Goal: Information Seeking & Learning: Learn about a topic

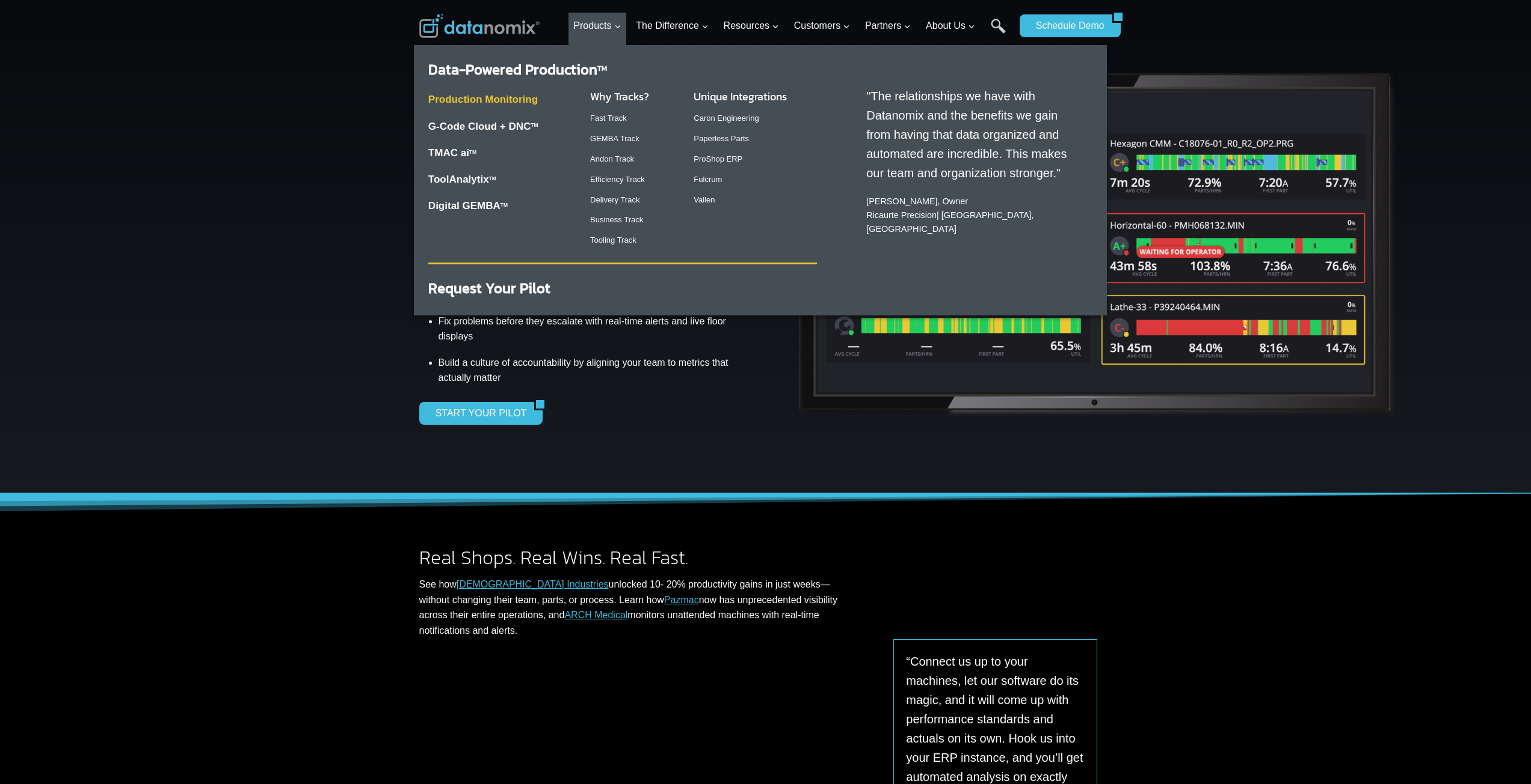
click at [522, 95] on link "Production Monitoring" at bounding box center [482, 99] width 109 height 12
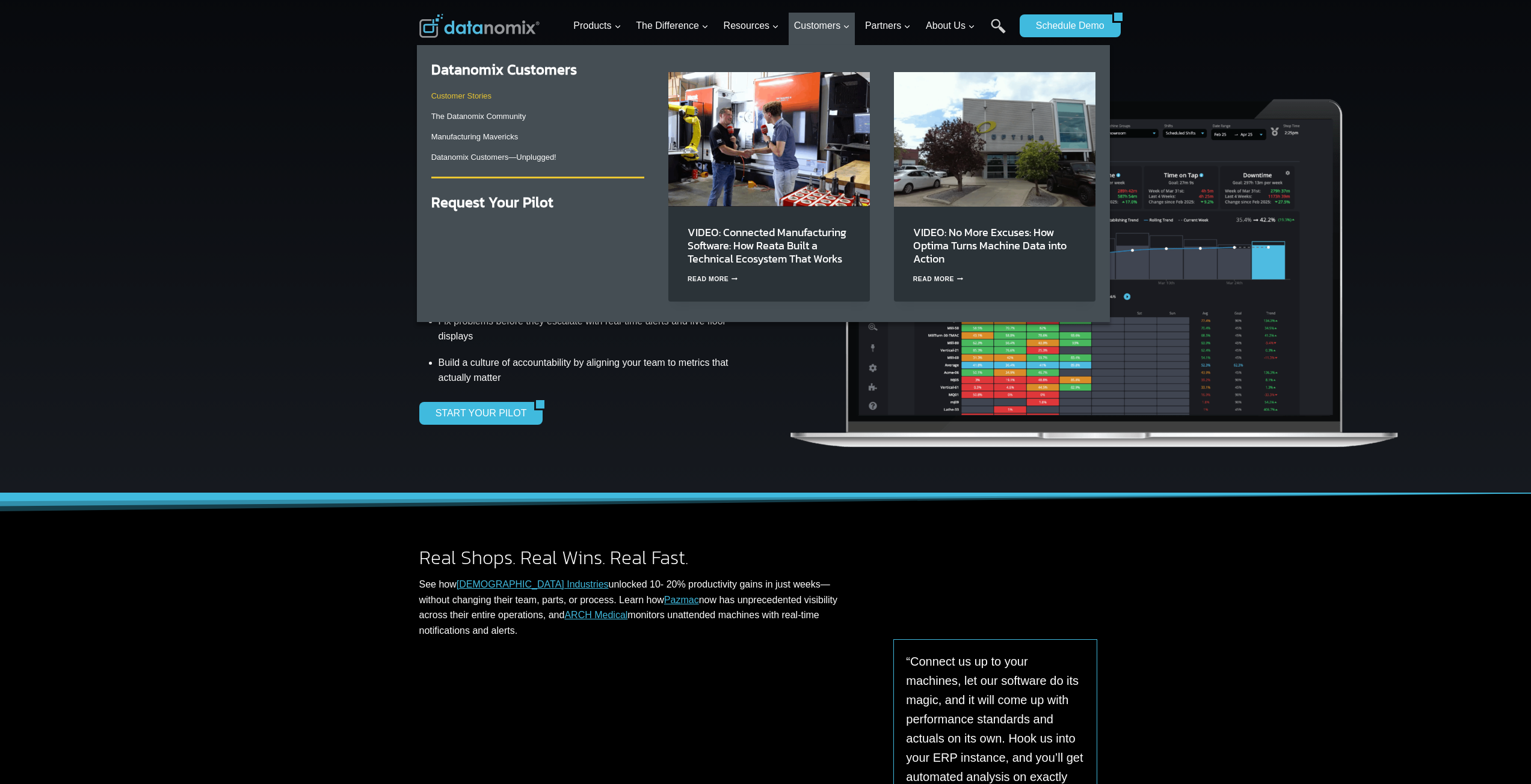
click at [478, 100] on link "Customer Stories" at bounding box center [461, 96] width 60 height 9
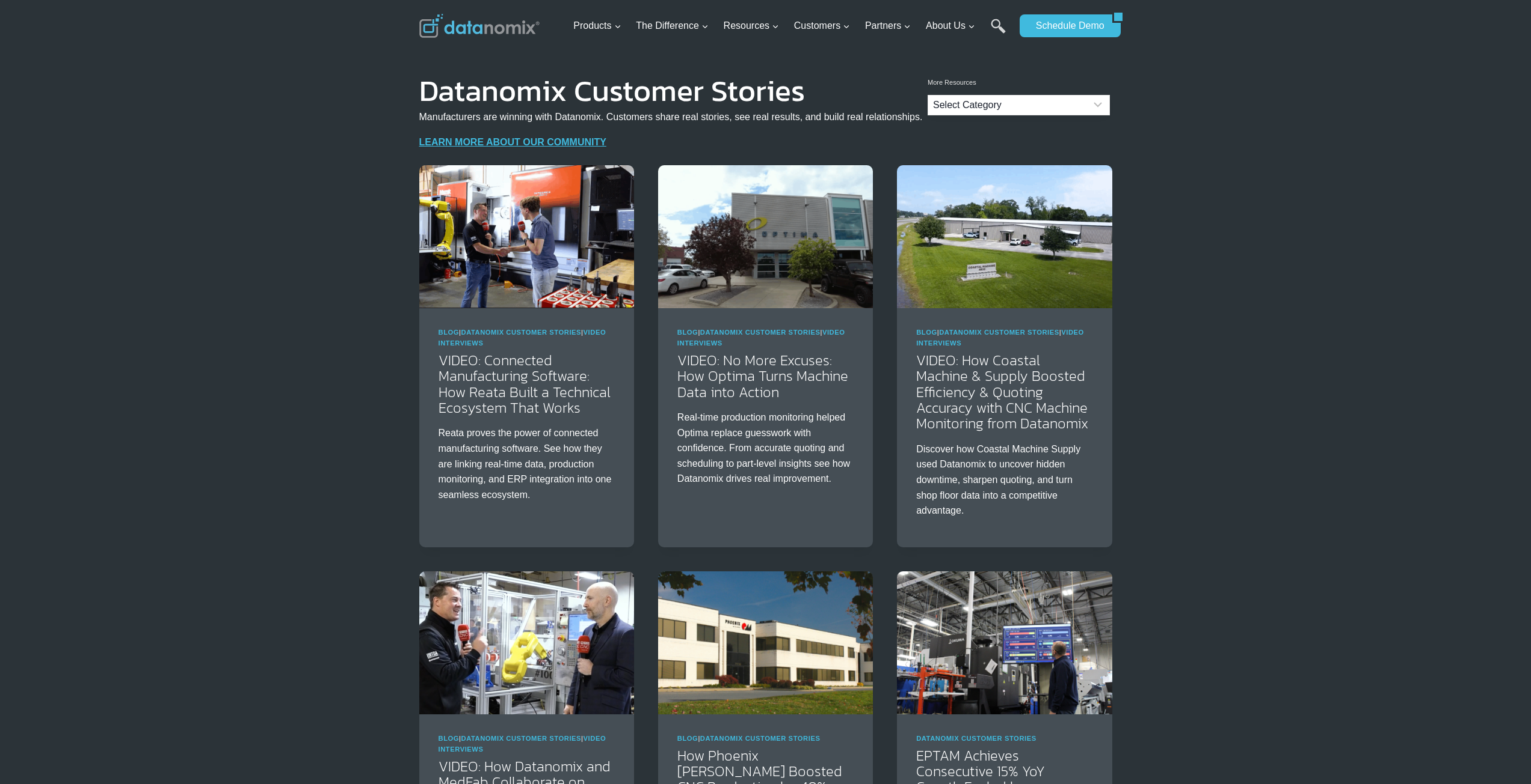
click at [1072, 107] on select "Select Category Blog Datanomix Comix Datanomix Customer Stories Datanomix Custo…" at bounding box center [1018, 105] width 182 height 21
click at [723, 137] on p "LEARN MORE ABOUT OUR COMMUNITY" at bounding box center [671, 142] width 504 height 15
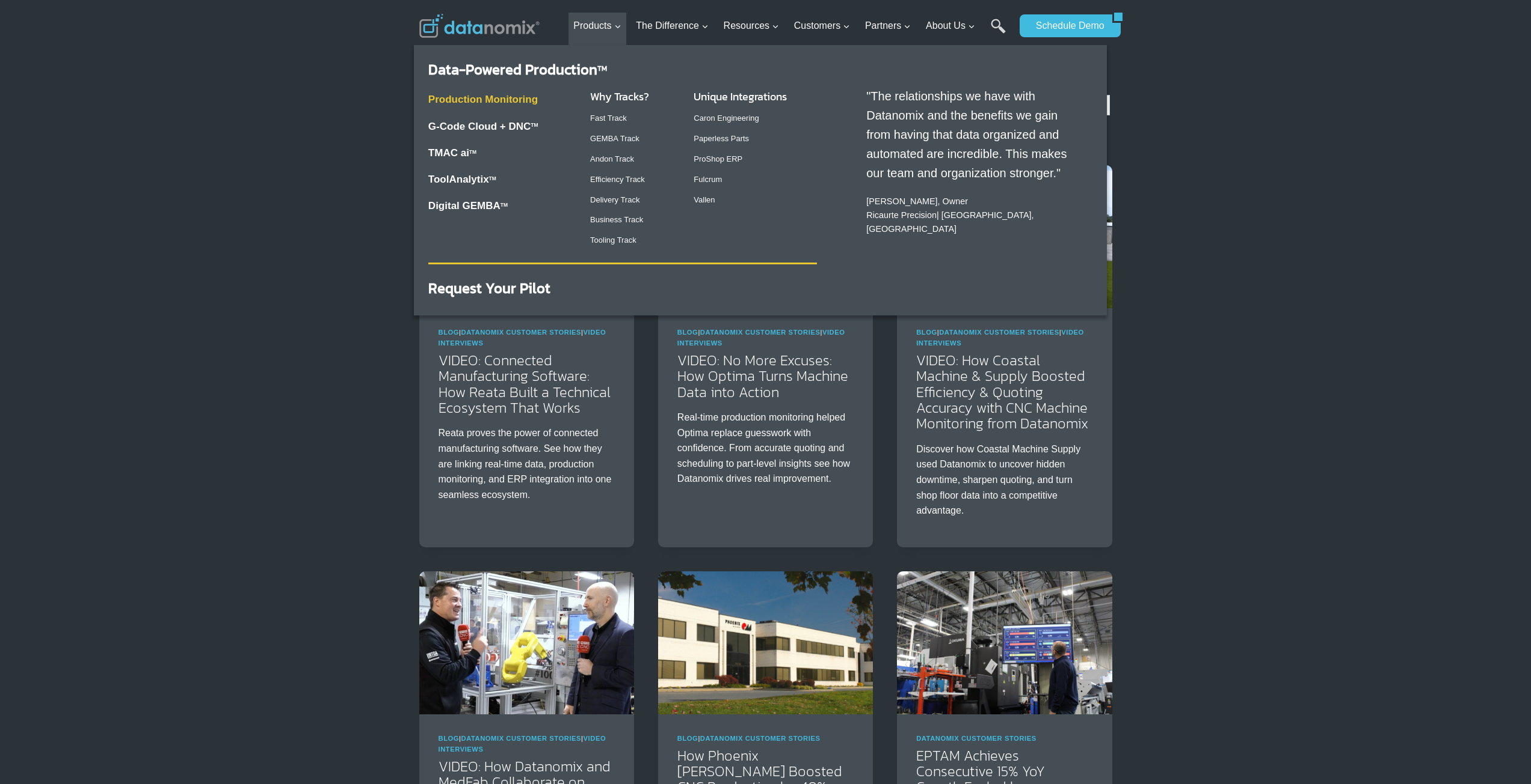
click at [520, 100] on link "Production Monitoring" at bounding box center [482, 99] width 109 height 12
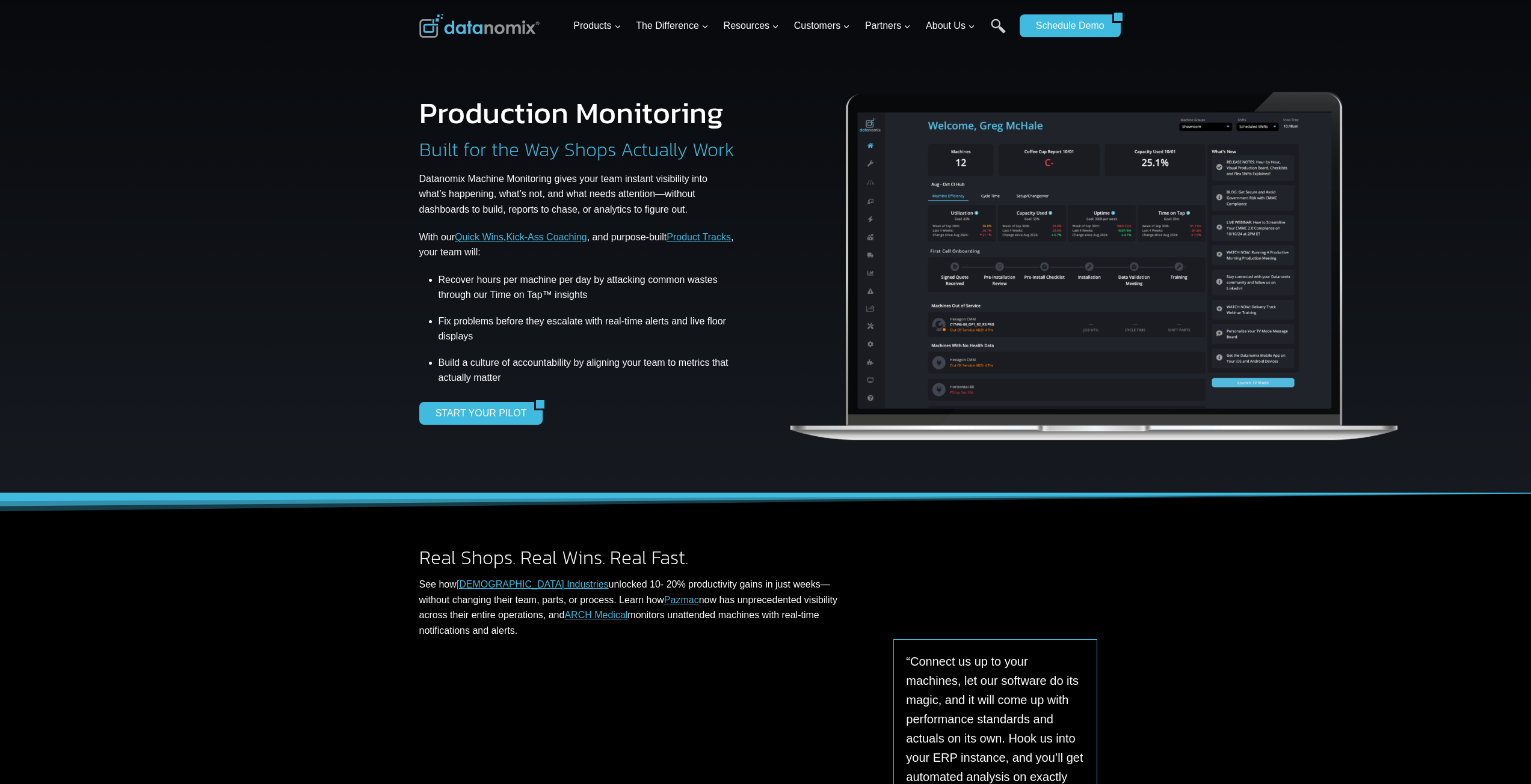
click at [933, 263] on img at bounding box center [1095, 258] width 616 height 406
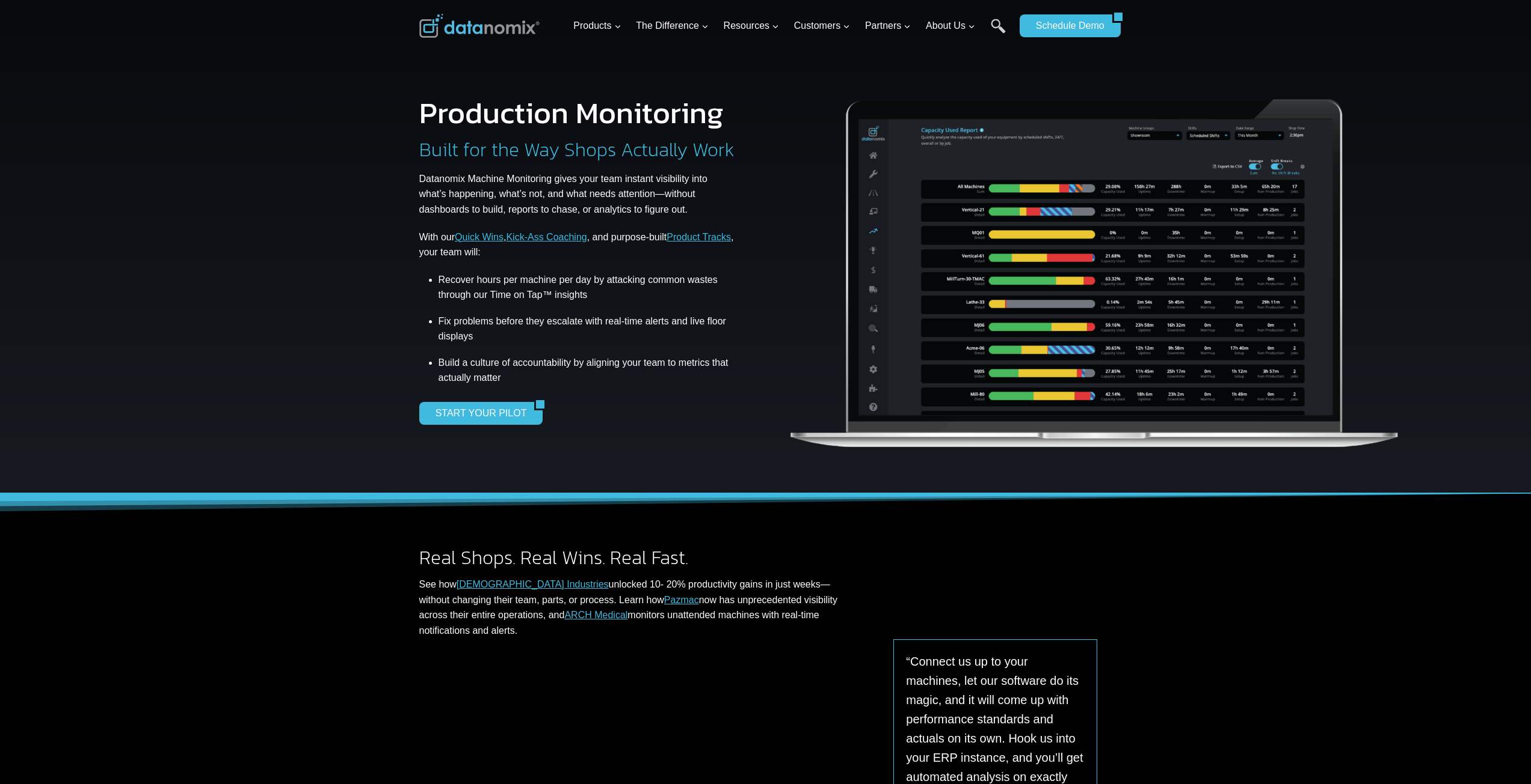
click at [509, 30] on img at bounding box center [478, 25] width 120 height 24
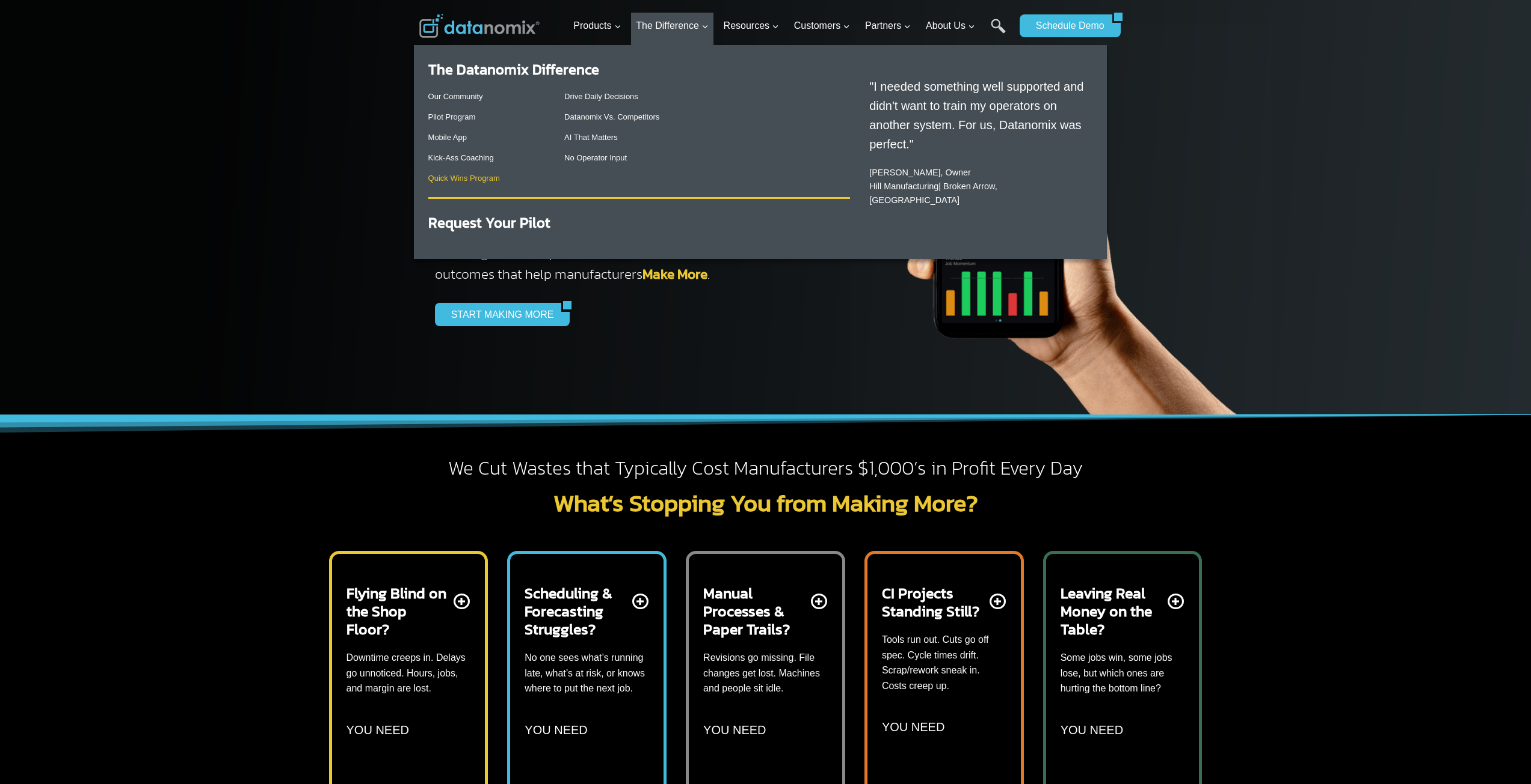
click at [469, 176] on link "Quick Wins Program" at bounding box center [463, 179] width 71 height 9
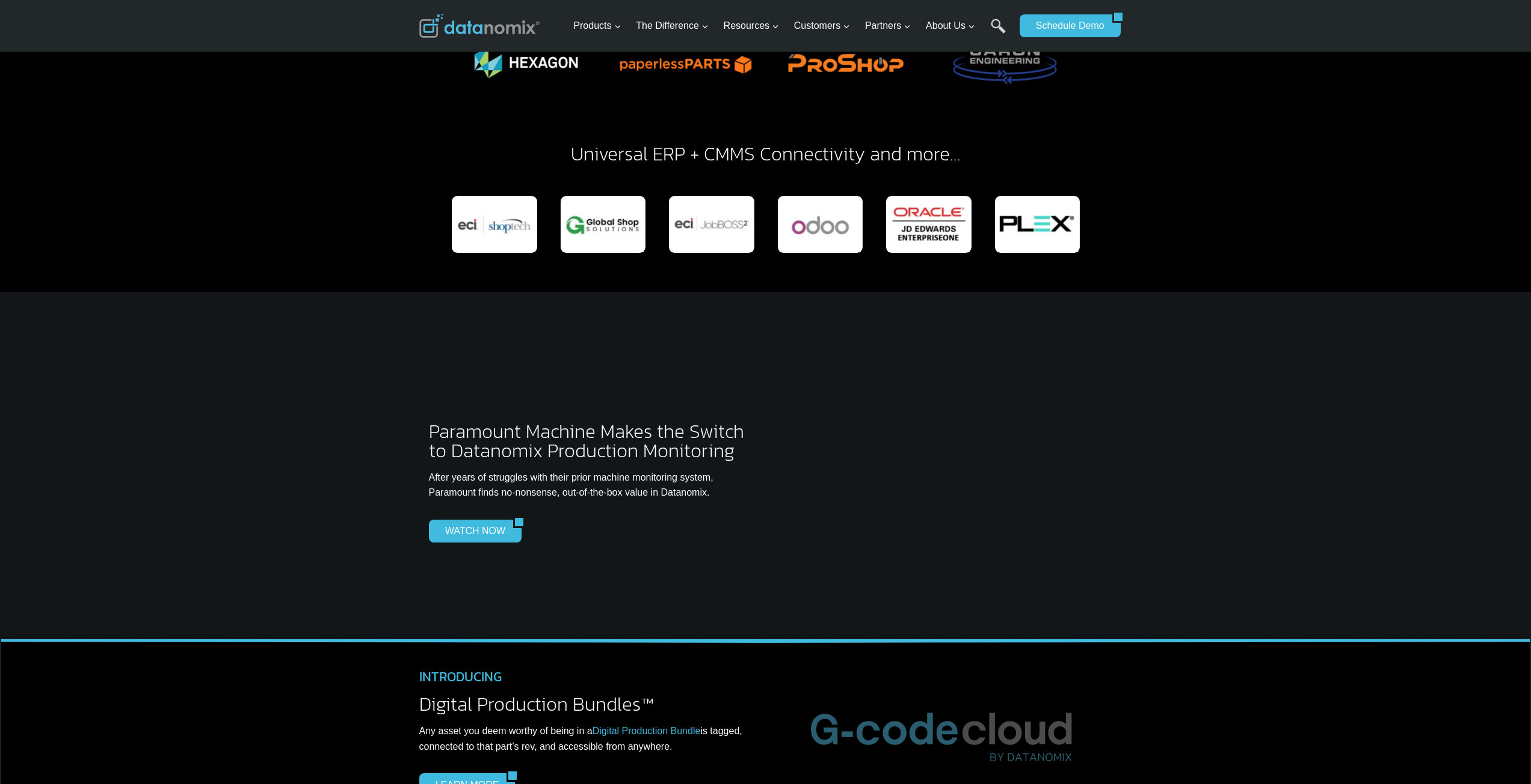
scroll to position [2825, 0]
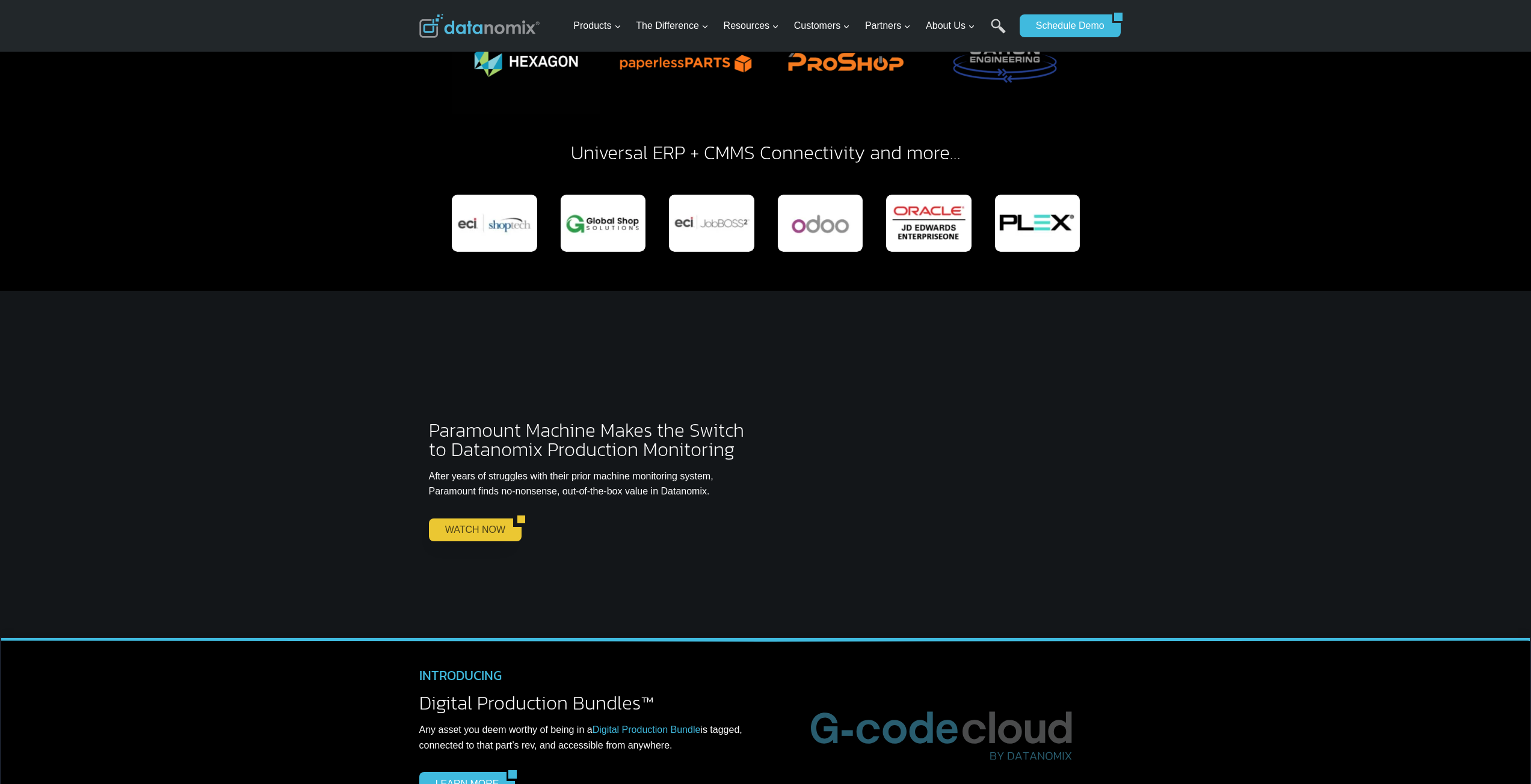
click at [469, 519] on link "WATCH NOW" at bounding box center [470, 530] width 84 height 23
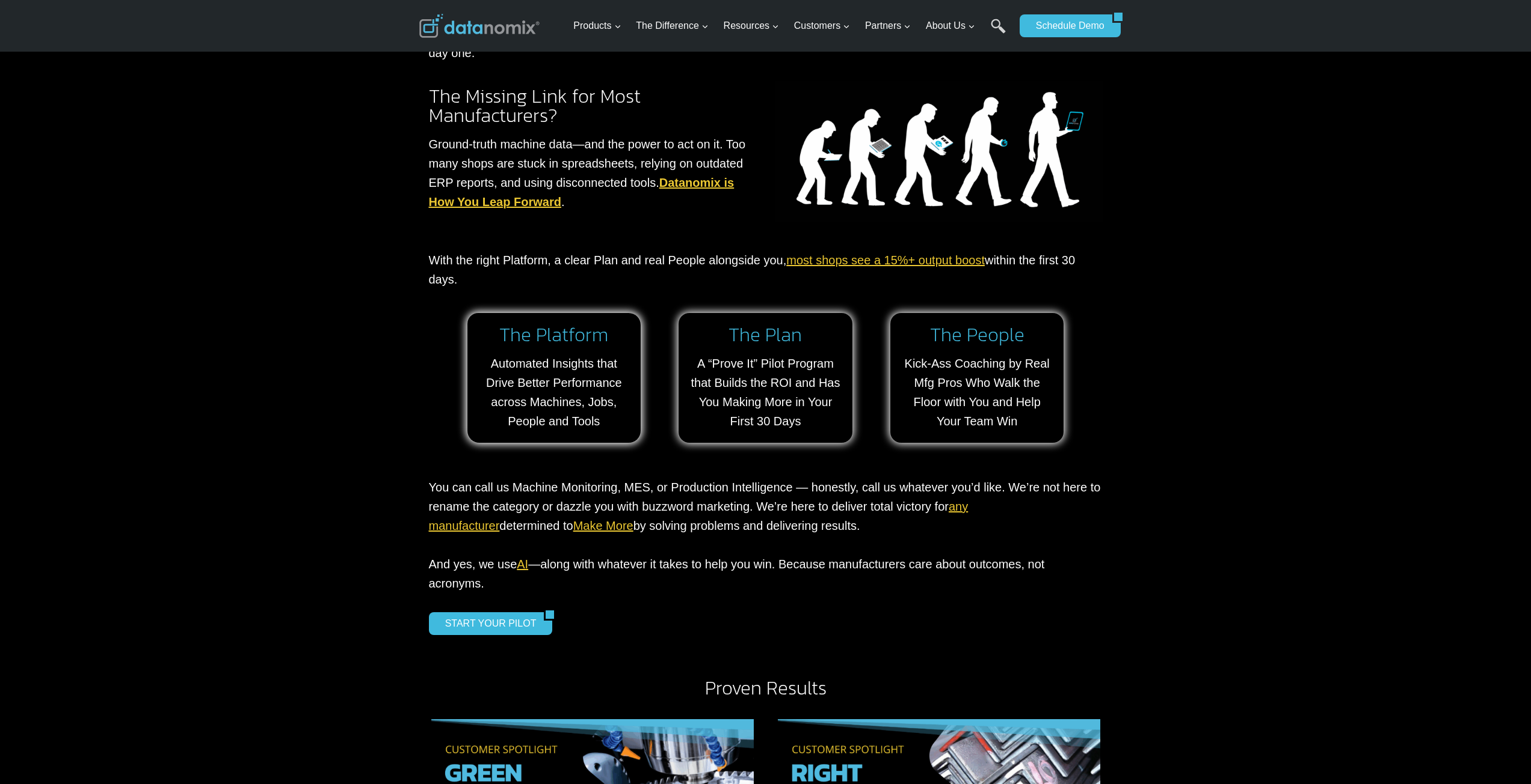
scroll to position [0, 0]
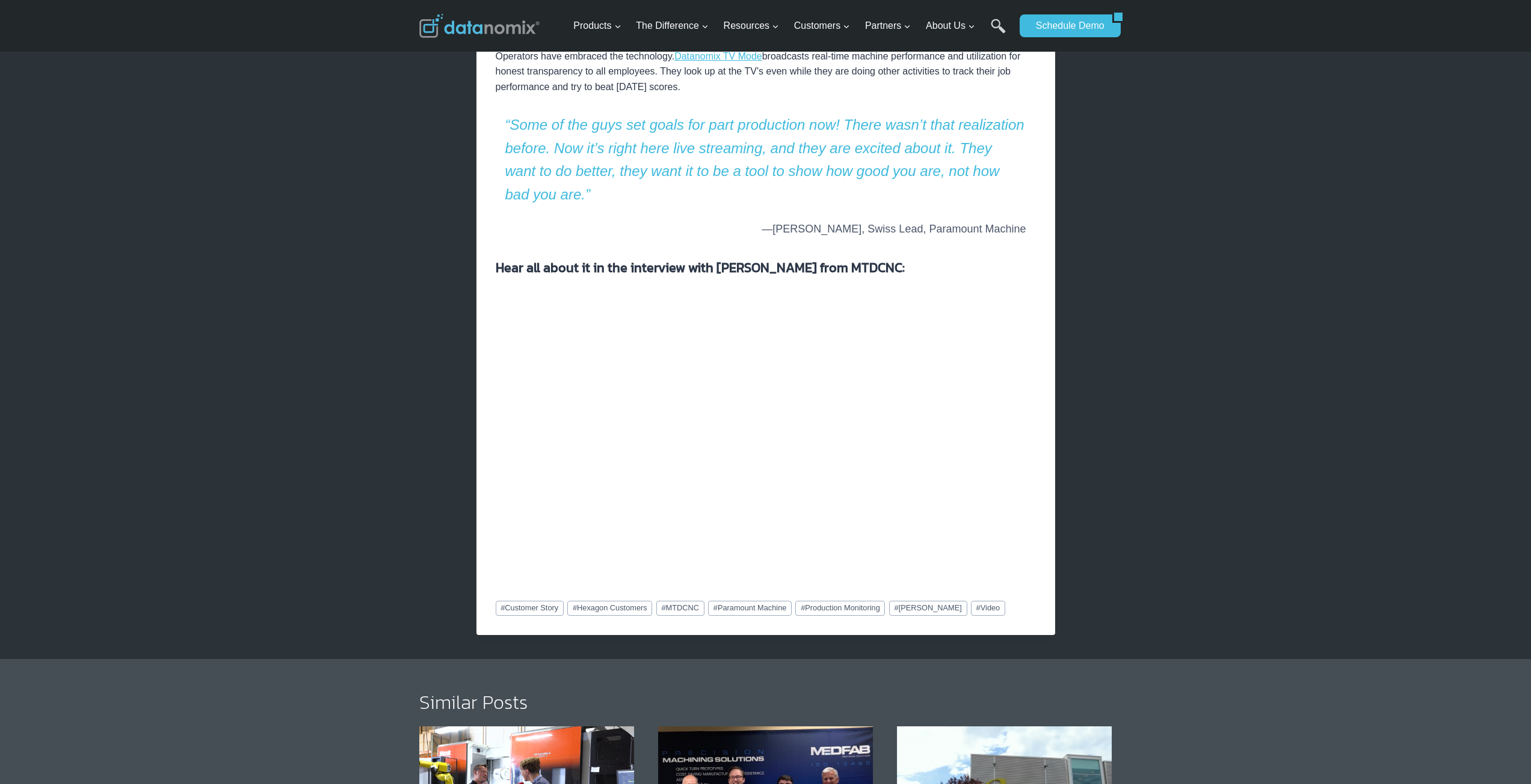
scroll to position [721, 0]
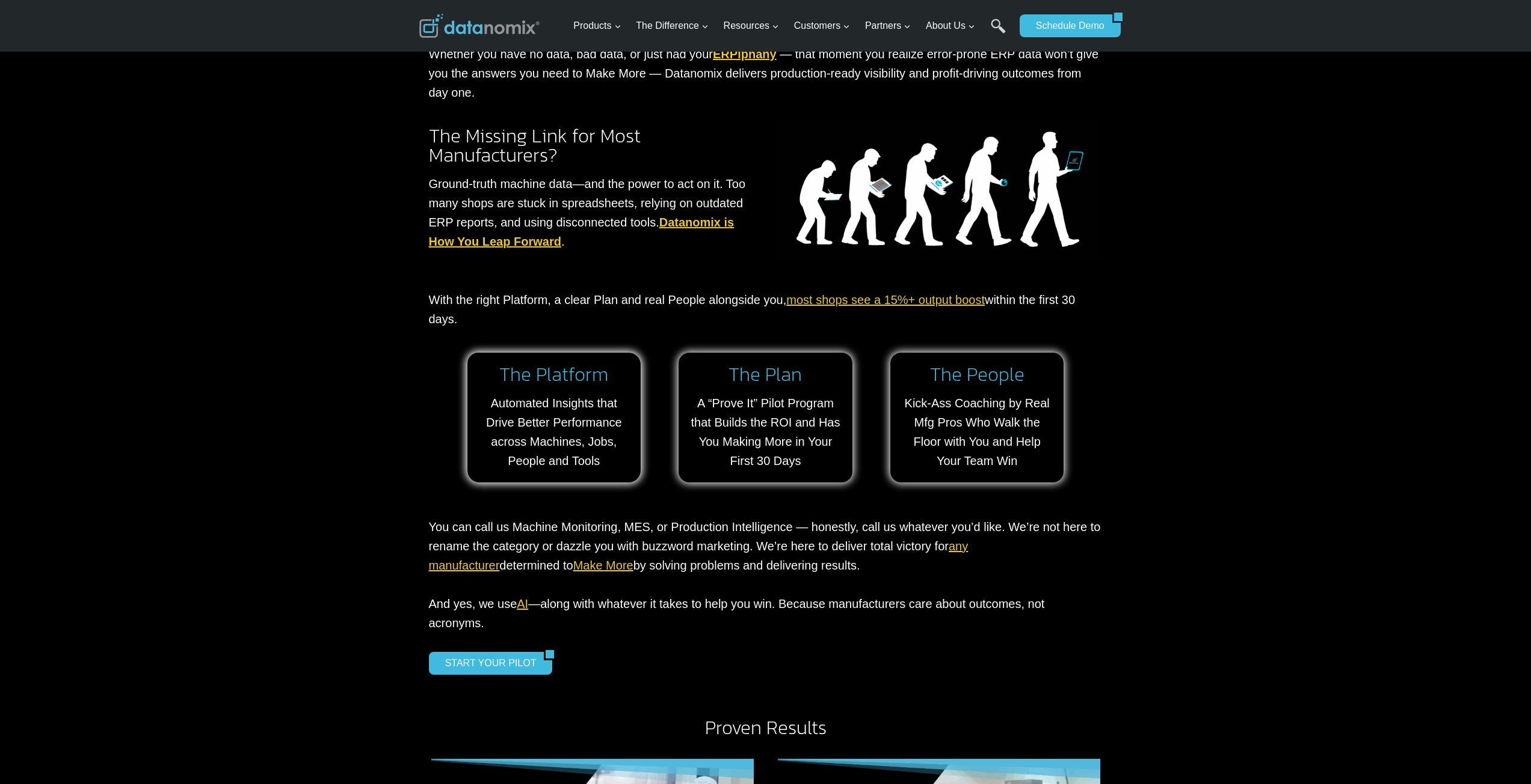
scroll to position [1142, 0]
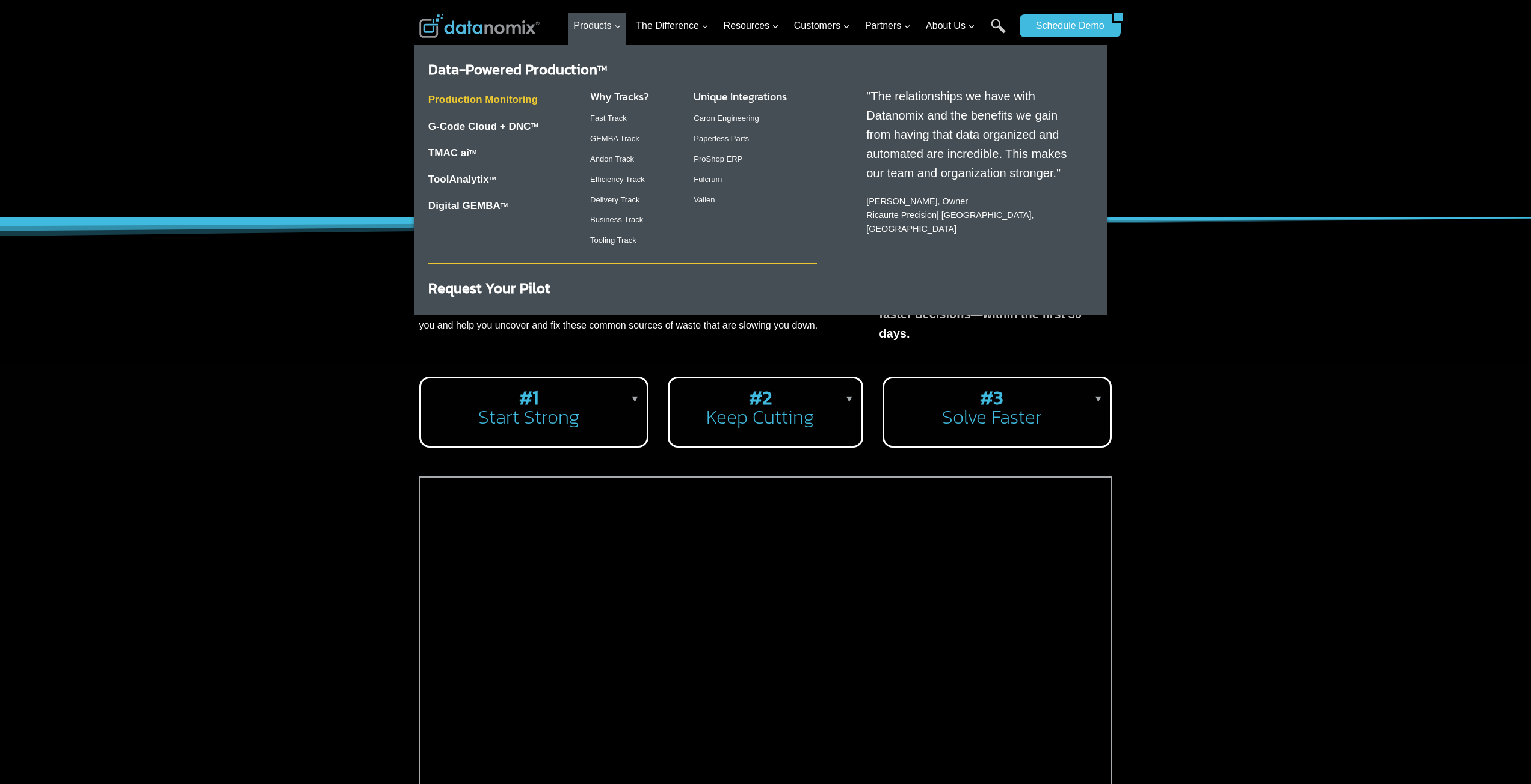
click at [516, 99] on link "Production Monitoring" at bounding box center [482, 99] width 109 height 12
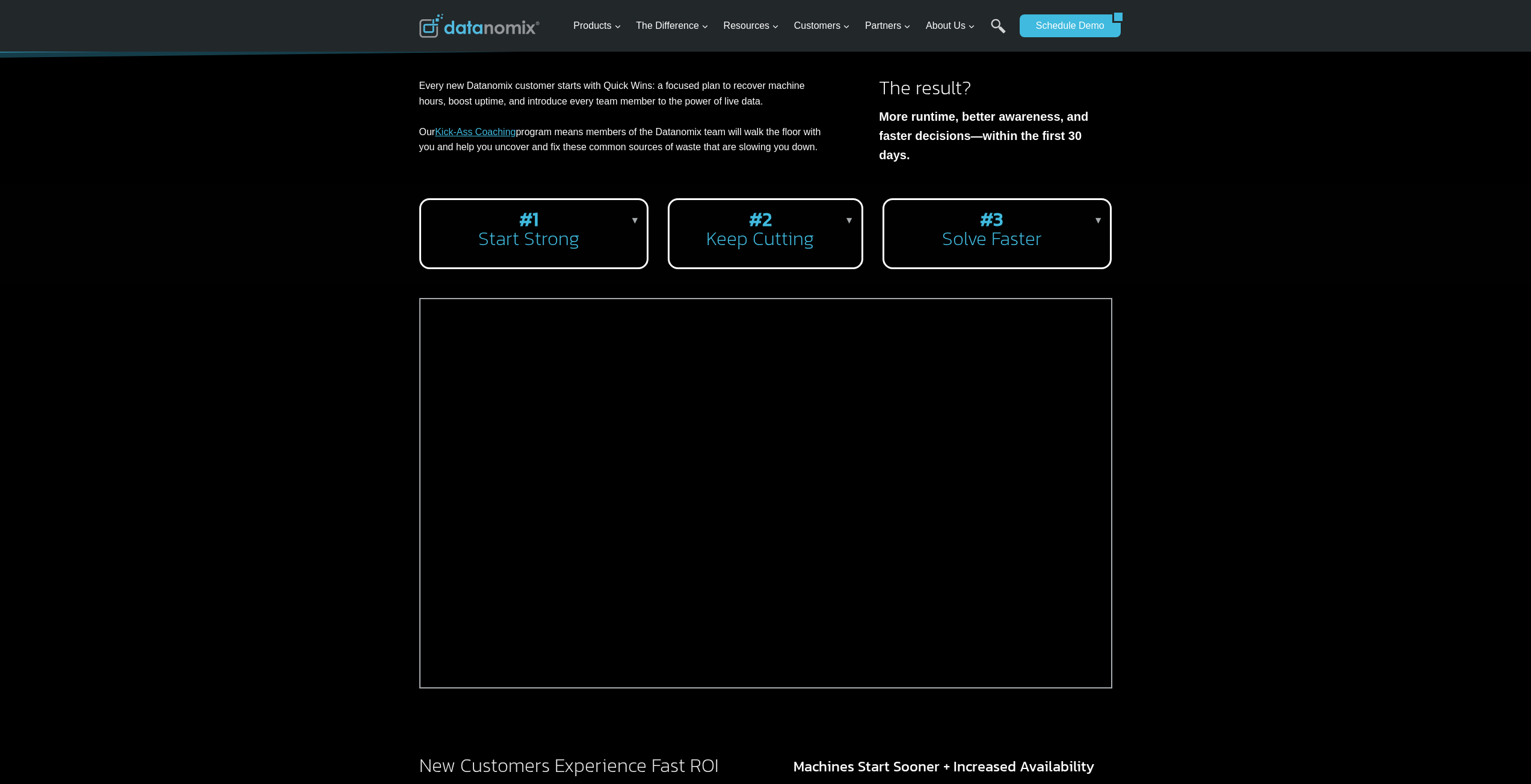
scroll to position [180, 0]
